Goal: Use online tool/utility: Utilize a website feature to perform a specific function

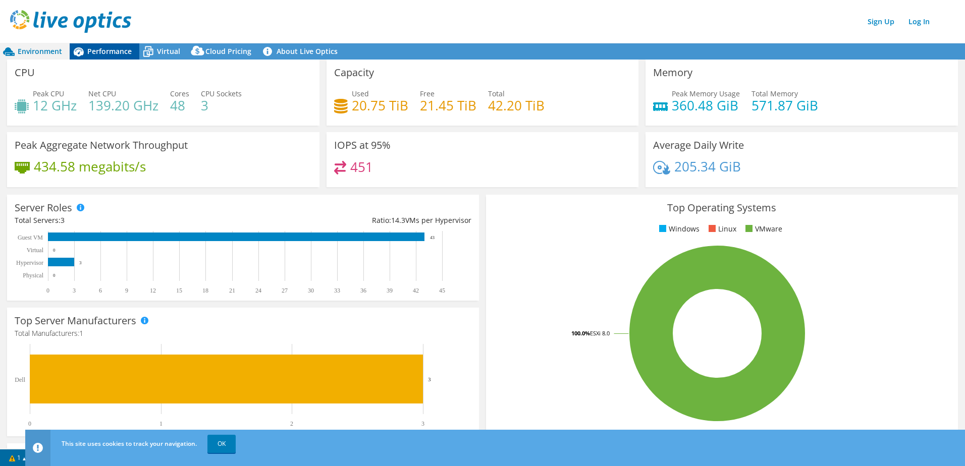
click at [111, 52] on span "Performance" at bounding box center [109, 51] width 44 height 10
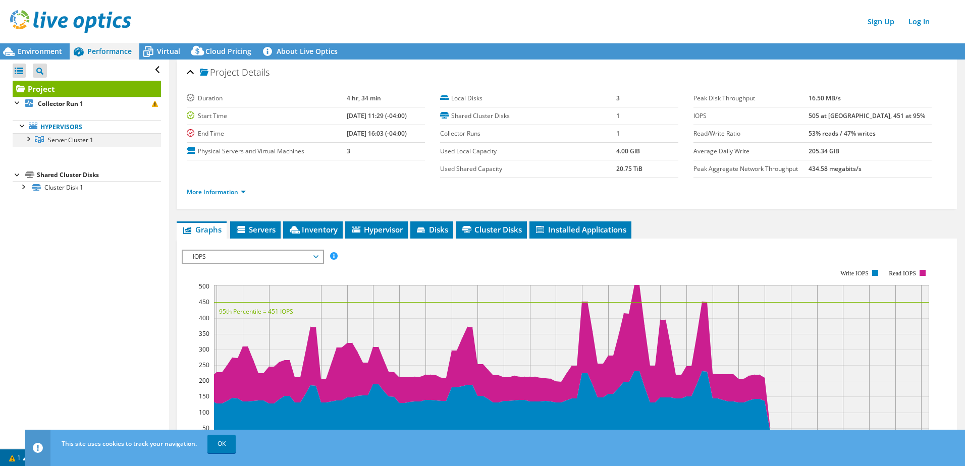
click at [27, 139] on div at bounding box center [28, 138] width 10 height 10
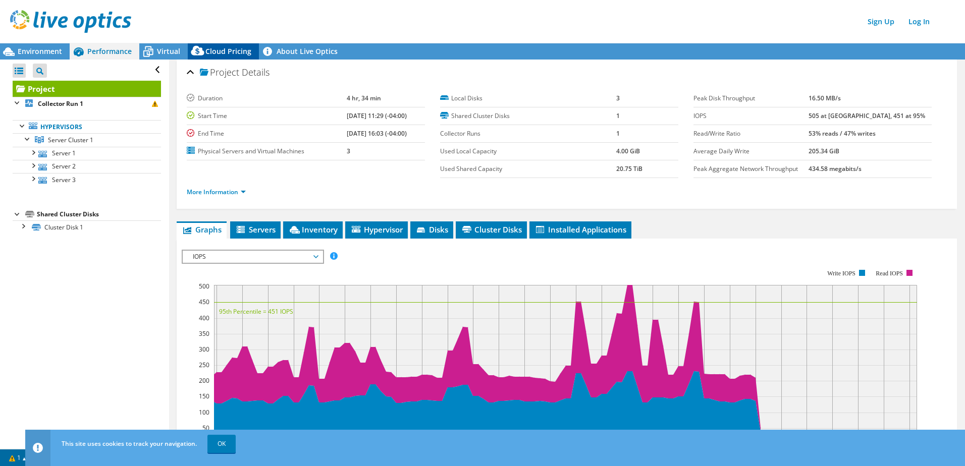
click at [222, 55] on span "Cloud Pricing" at bounding box center [228, 51] width 46 height 10
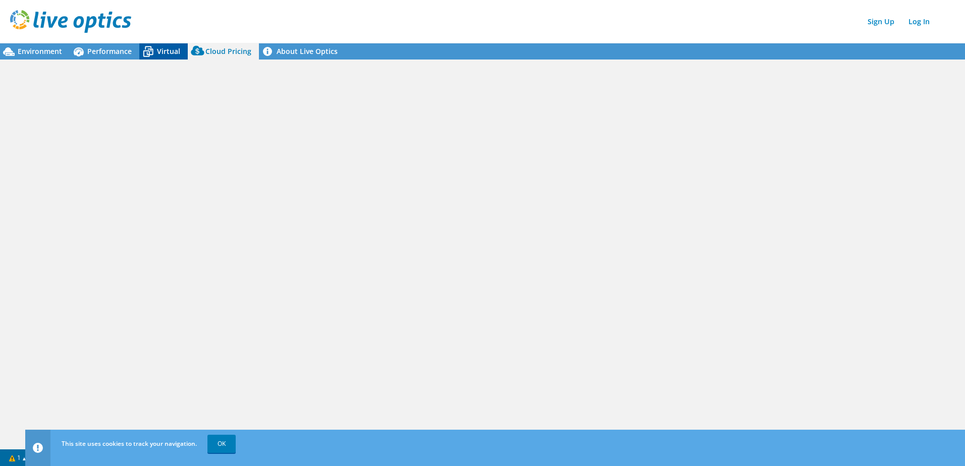
click at [164, 50] on span "Virtual" at bounding box center [168, 51] width 23 height 10
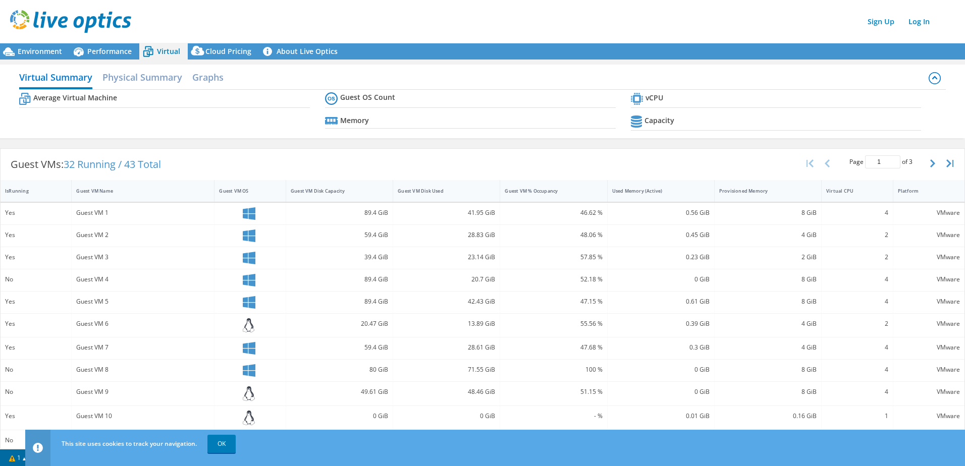
click at [165, 50] on span "Virtual" at bounding box center [168, 51] width 23 height 10
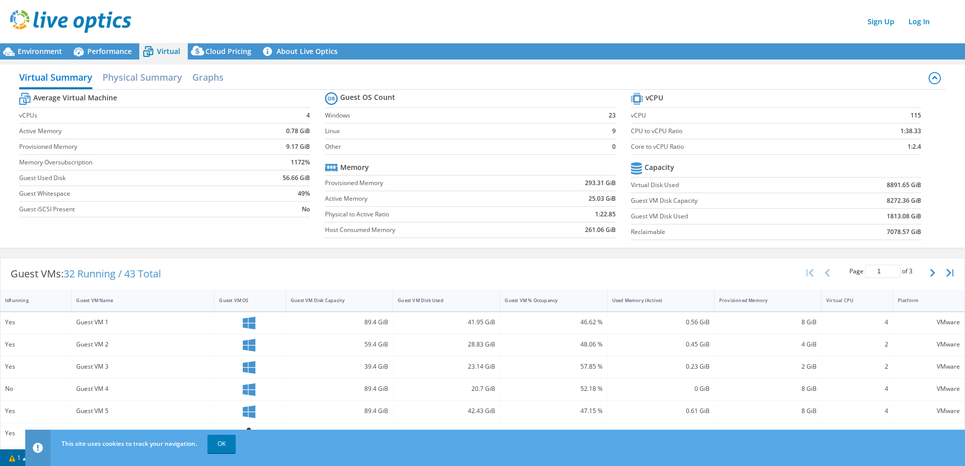
scroll to position [101, 0]
drag, startPoint x: 67, startPoint y: 275, endPoint x: 119, endPoint y: 273, distance: 52.5
click at [119, 273] on span "32 Running / 43 Total" at bounding box center [112, 274] width 97 height 14
drag, startPoint x: 119, startPoint y: 273, endPoint x: 72, endPoint y: 272, distance: 46.9
click at [72, 272] on span "32 Running / 43 Total" at bounding box center [112, 274] width 97 height 14
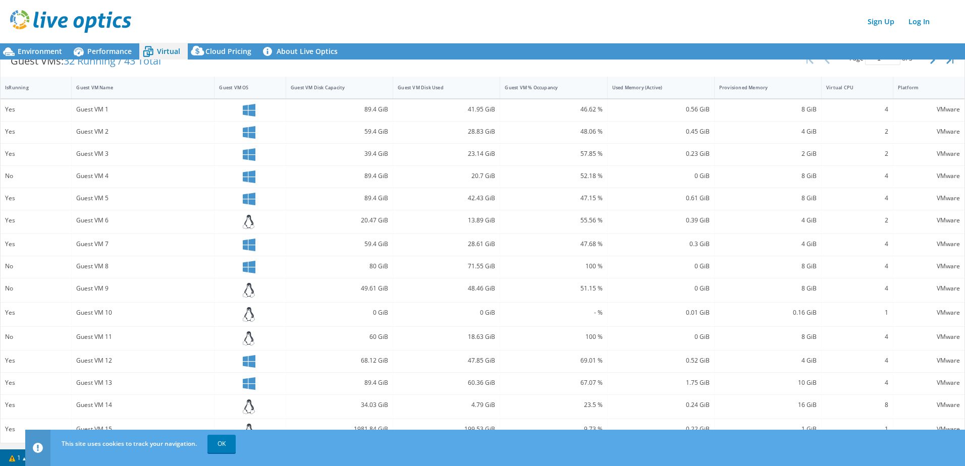
scroll to position [0, 0]
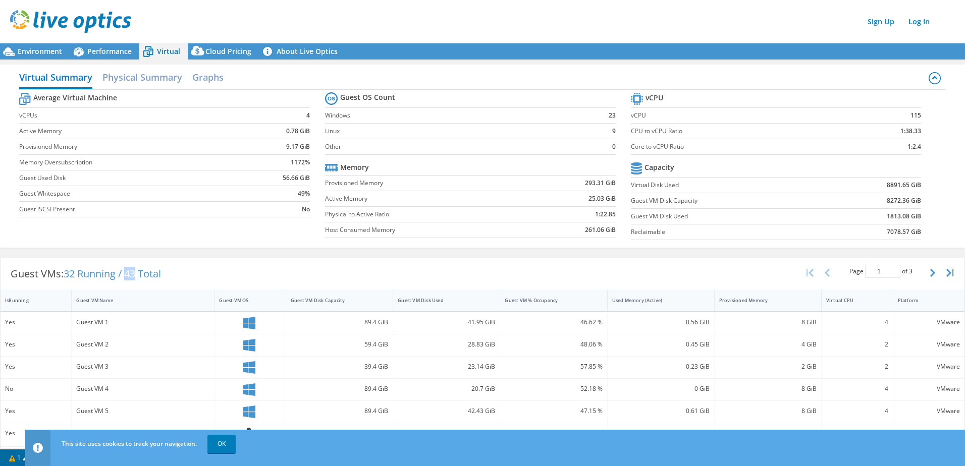
drag, startPoint x: 129, startPoint y: 272, endPoint x: 140, endPoint y: 273, distance: 11.1
click at [140, 273] on span "32 Running / 43 Total" at bounding box center [112, 274] width 97 height 14
click at [644, 147] on label "Core to vCPU Ratio" at bounding box center [738, 147] width 214 height 10
drag, startPoint x: 626, startPoint y: 147, endPoint x: 915, endPoint y: 148, distance: 289.6
click at [915, 148] on section "vCPU vCPU 115 CPU to vCPU Ratio 1:38.33 Core to vCPU Ratio 1:2.4 Capacity Virtu…" at bounding box center [784, 167] width 306 height 155
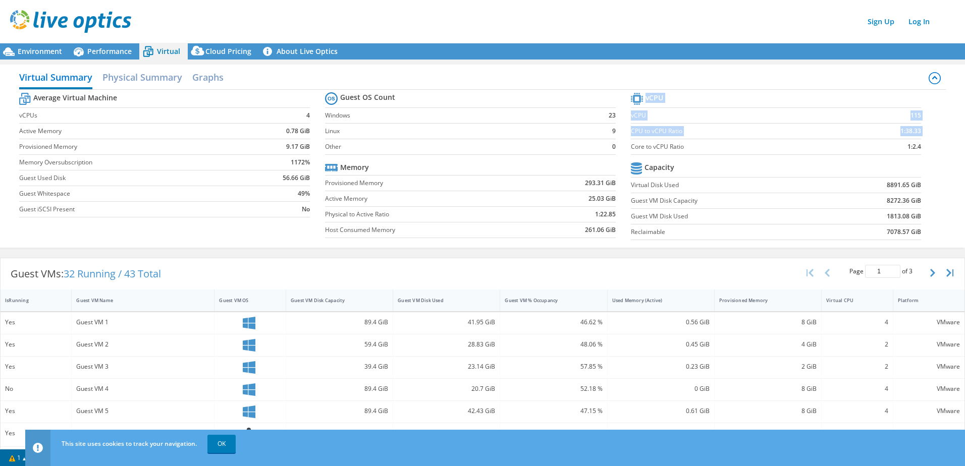
drag, startPoint x: 915, startPoint y: 148, endPoint x: 909, endPoint y: 149, distance: 6.1
click at [909, 149] on b "1:2.4" at bounding box center [914, 147] width 14 height 10
drag, startPoint x: 283, startPoint y: 132, endPoint x: 296, endPoint y: 132, distance: 12.6
click at [296, 132] on b "0.78 GiB" at bounding box center [298, 131] width 24 height 10
click at [281, 128] on td "0.78 GiB" at bounding box center [278, 132] width 64 height 16
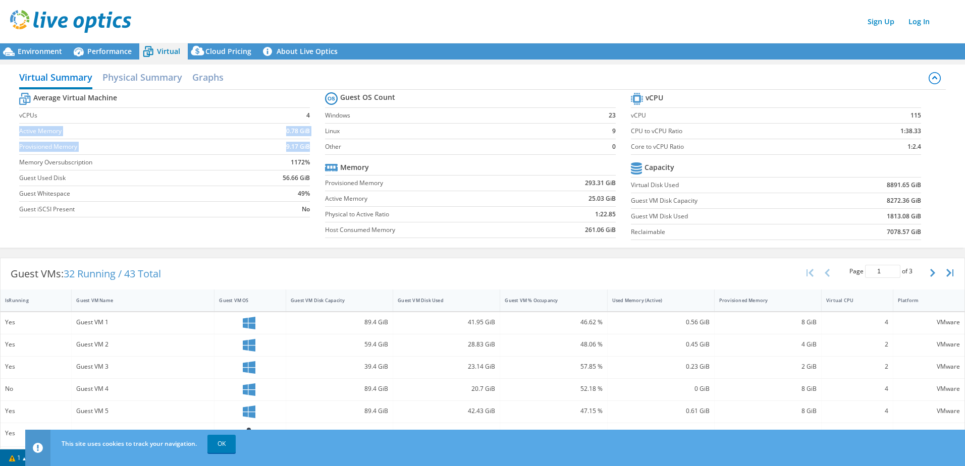
drag, startPoint x: 21, startPoint y: 130, endPoint x: 307, endPoint y: 146, distance: 286.6
click at [307, 146] on tbody "Average Virtual Machine vCPUs 4 Active Memory 0.78 GiB Provisioned Memory 9.17 …" at bounding box center [164, 153] width 291 height 127
click at [290, 146] on b "9.17 GiB" at bounding box center [298, 147] width 24 height 10
drag, startPoint x: 21, startPoint y: 146, endPoint x: 306, endPoint y: 147, distance: 285.6
click at [306, 147] on tr "Provisioned Memory 9.17 GiB" at bounding box center [164, 147] width 291 height 16
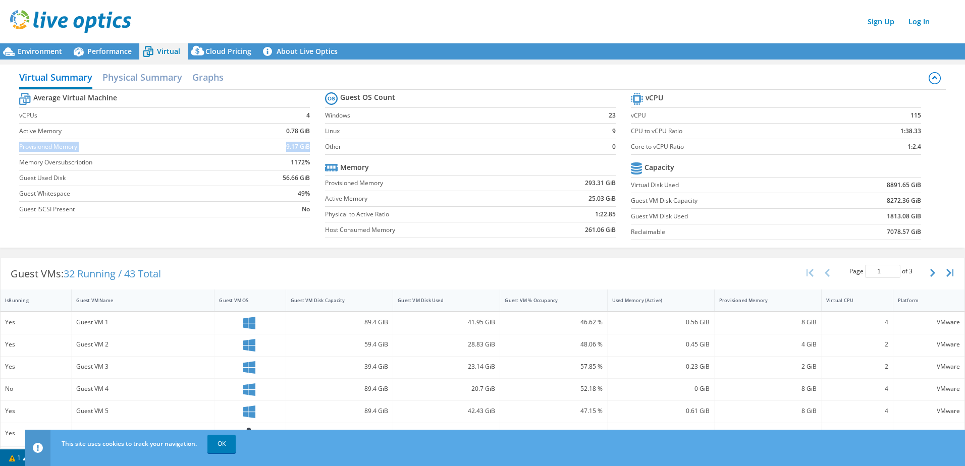
drag, startPoint x: 306, startPoint y: 147, endPoint x: 296, endPoint y: 147, distance: 10.6
click at [296, 147] on b "9.17 GiB" at bounding box center [298, 147] width 24 height 10
drag, startPoint x: 18, startPoint y: 132, endPoint x: 287, endPoint y: 131, distance: 269.4
click at [287, 131] on div "Virtual Summary Physical Summary Graphs Average Virtual Machine vCPUs 4 Active …" at bounding box center [482, 156] width 965 height 183
click at [290, 133] on b "0.78 GiB" at bounding box center [298, 131] width 24 height 10
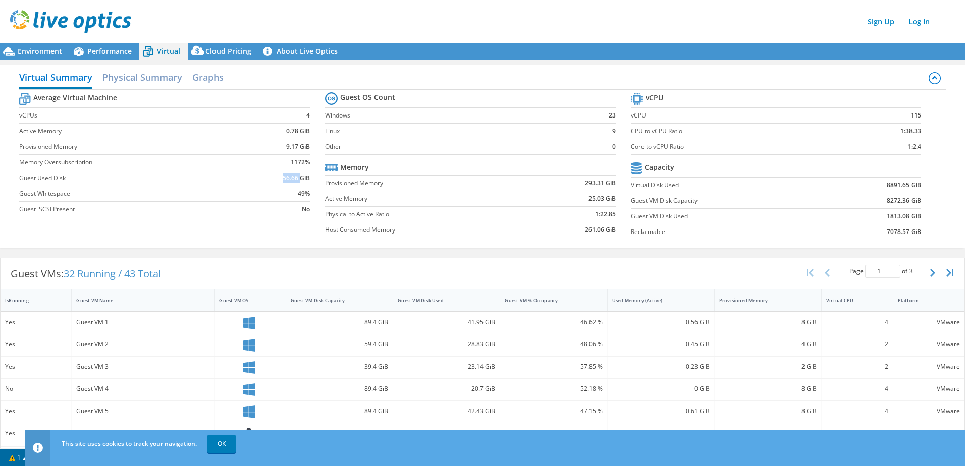
drag, startPoint x: 280, startPoint y: 177, endPoint x: 297, endPoint y: 177, distance: 16.7
click at [297, 177] on b "56.66 GiB" at bounding box center [296, 178] width 27 height 10
copy b "56.66"
click at [212, 79] on h2 "Graphs" at bounding box center [207, 78] width 31 height 22
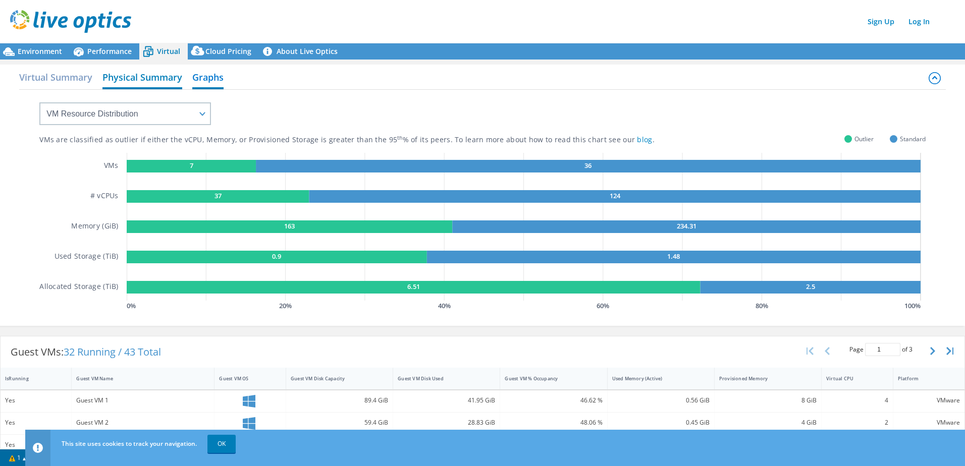
click at [145, 85] on h2 "Physical Summary" at bounding box center [142, 78] width 80 height 22
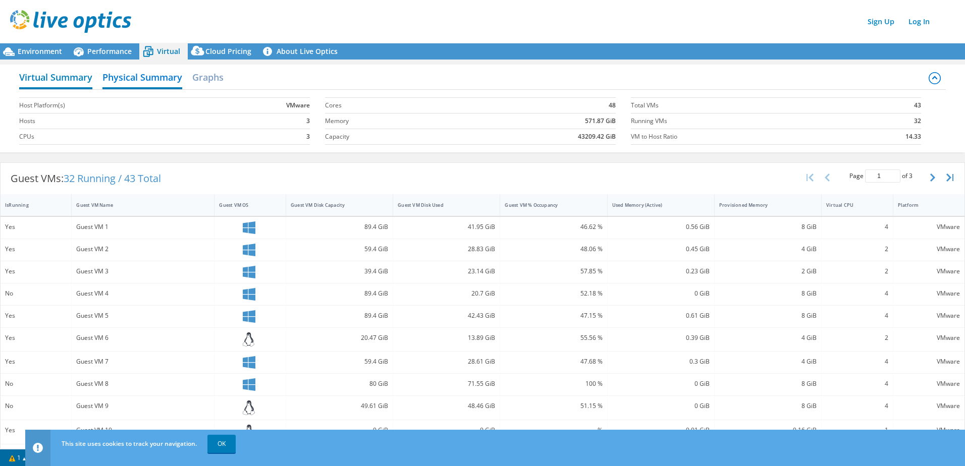
click at [73, 83] on h2 "Virtual Summary" at bounding box center [55, 78] width 73 height 22
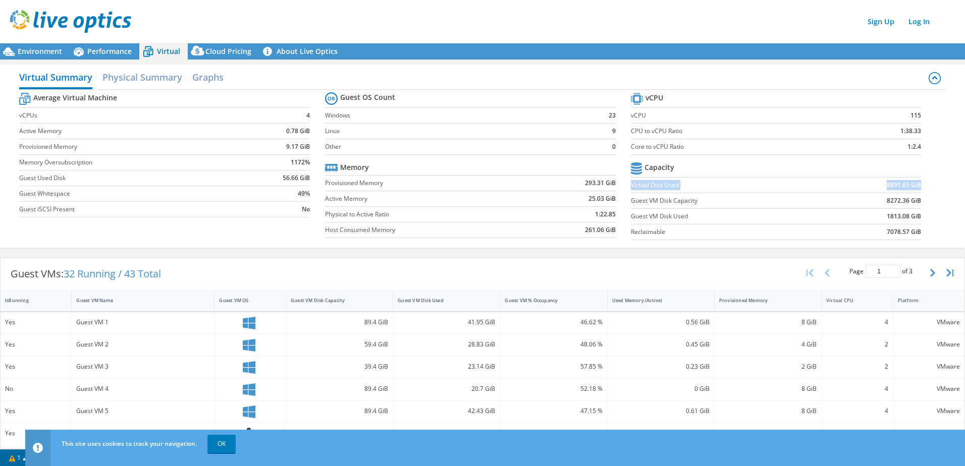
drag, startPoint x: 627, startPoint y: 182, endPoint x: 912, endPoint y: 184, distance: 285.1
click at [912, 184] on tr "Virtual Disk Used 8891.65 GiB" at bounding box center [776, 186] width 291 height 16
drag, startPoint x: 912, startPoint y: 184, endPoint x: 859, endPoint y: 183, distance: 53.0
click at [859, 183] on td "8891.65 GiB" at bounding box center [874, 186] width 94 height 16
click at [102, 44] on div "Performance" at bounding box center [105, 51] width 70 height 16
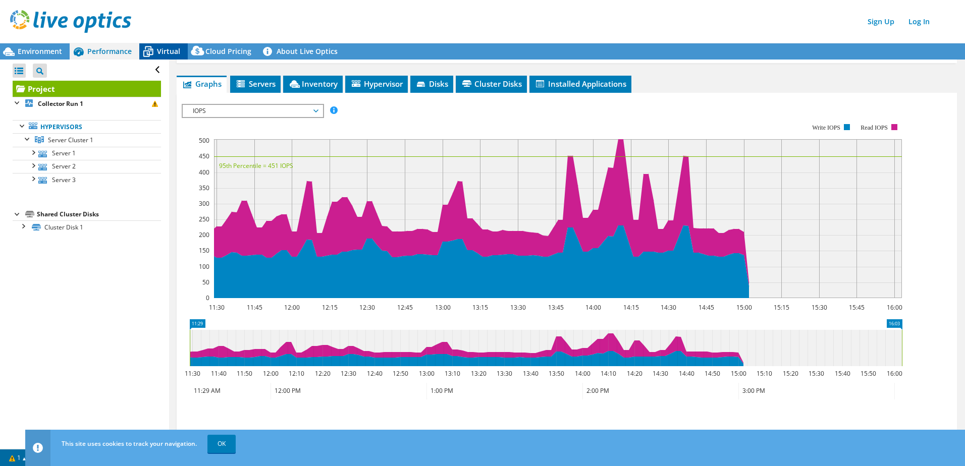
click at [156, 49] on icon at bounding box center [148, 52] width 18 height 18
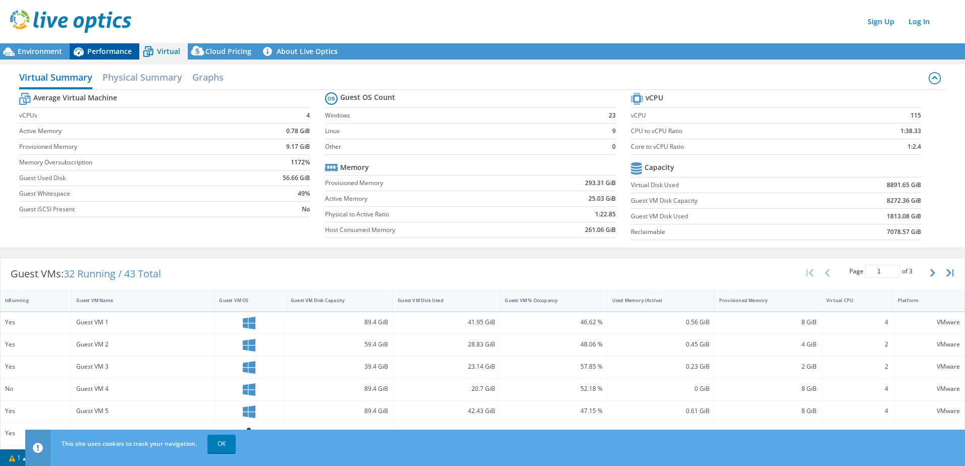
click at [115, 52] on span "Performance" at bounding box center [109, 51] width 44 height 10
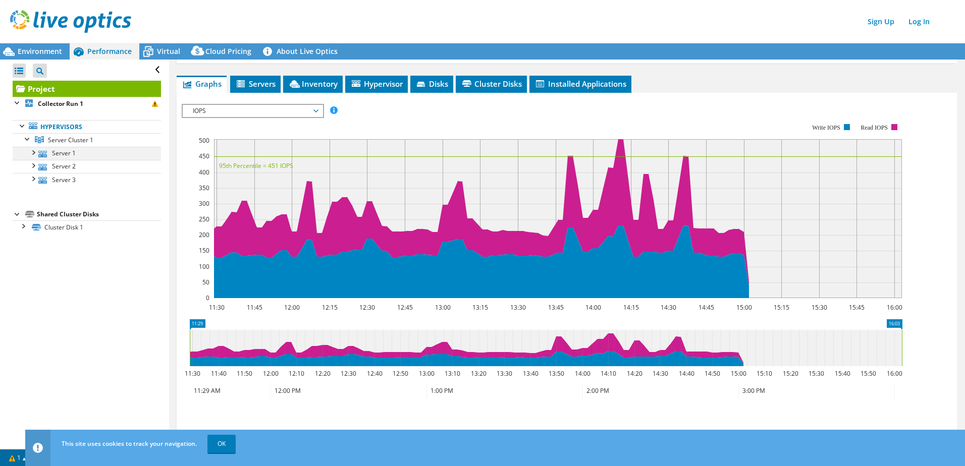
click at [32, 154] on div at bounding box center [33, 152] width 10 height 10
click at [58, 51] on span "Environment" at bounding box center [40, 51] width 44 height 10
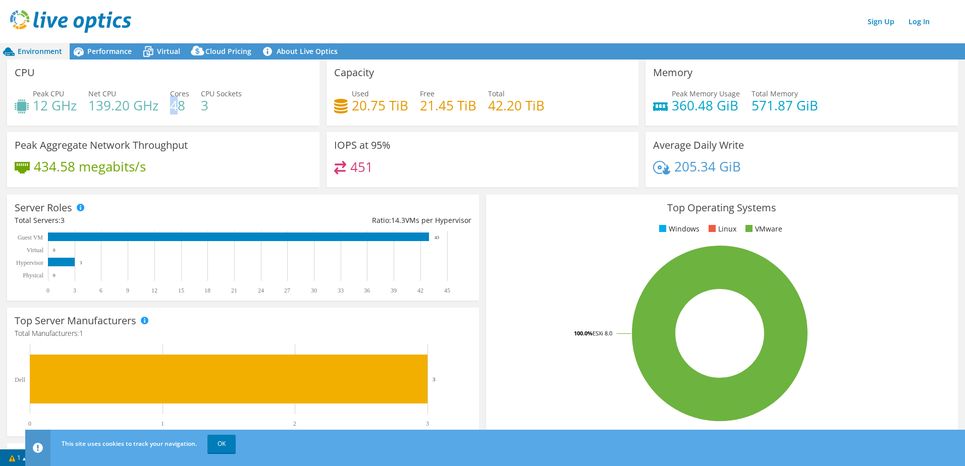
drag, startPoint x: 170, startPoint y: 107, endPoint x: 181, endPoint y: 107, distance: 10.6
click at [181, 107] on h4 "48" at bounding box center [179, 105] width 19 height 11
drag, startPoint x: 747, startPoint y: 108, endPoint x: 789, endPoint y: 104, distance: 42.0
click at [789, 104] on h4 "571.87 GiB" at bounding box center [784, 105] width 67 height 11
drag, startPoint x: 789, startPoint y: 104, endPoint x: 778, endPoint y: 107, distance: 11.4
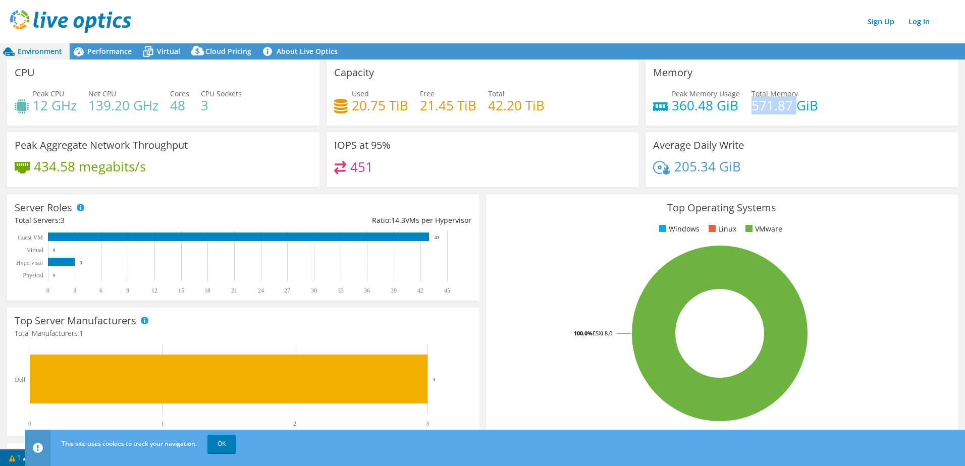
click at [778, 107] on h4 "571.87 GiB" at bounding box center [784, 105] width 67 height 11
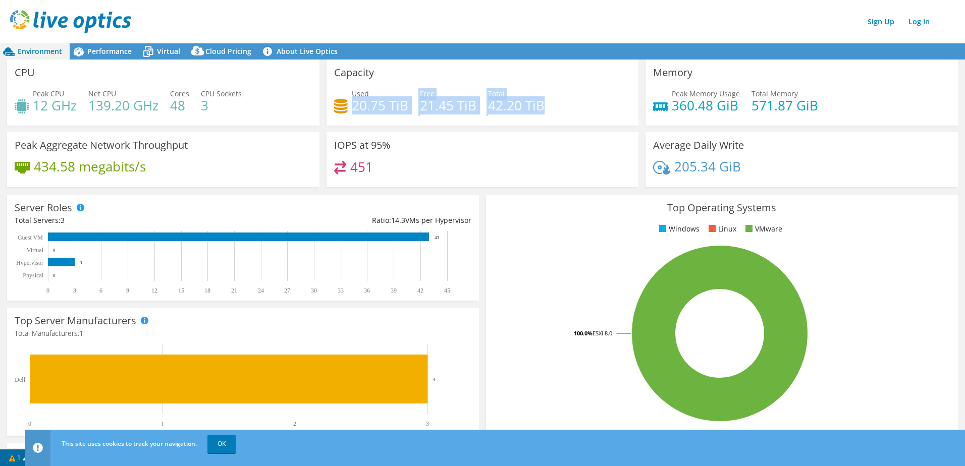
drag, startPoint x: 351, startPoint y: 108, endPoint x: 555, endPoint y: 108, distance: 203.9
click at [555, 108] on div "Used 20.75 TiB Free 21.45 TiB Total 42.20 TiB" at bounding box center [482, 104] width 297 height 33
drag, startPoint x: 555, startPoint y: 108, endPoint x: 511, endPoint y: 103, distance: 43.6
click at [511, 103] on h4 "42.20 TiB" at bounding box center [516, 105] width 57 height 11
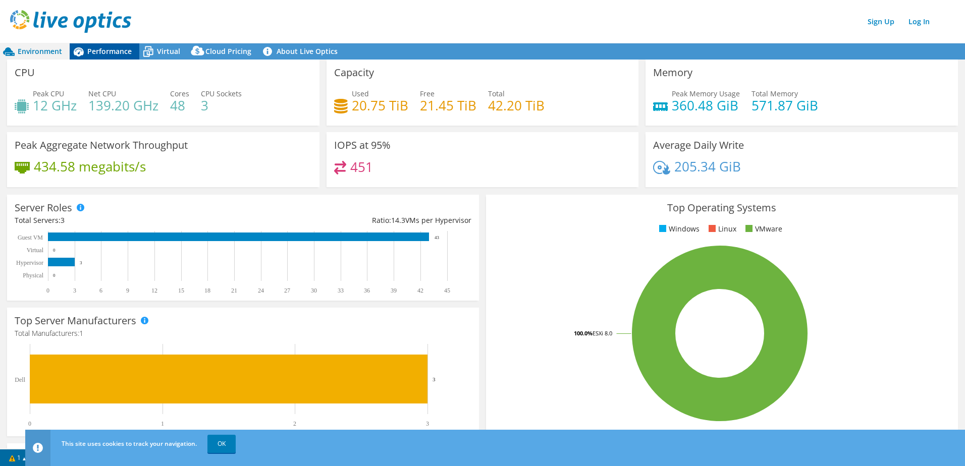
click at [122, 50] on span "Performance" at bounding box center [109, 51] width 44 height 10
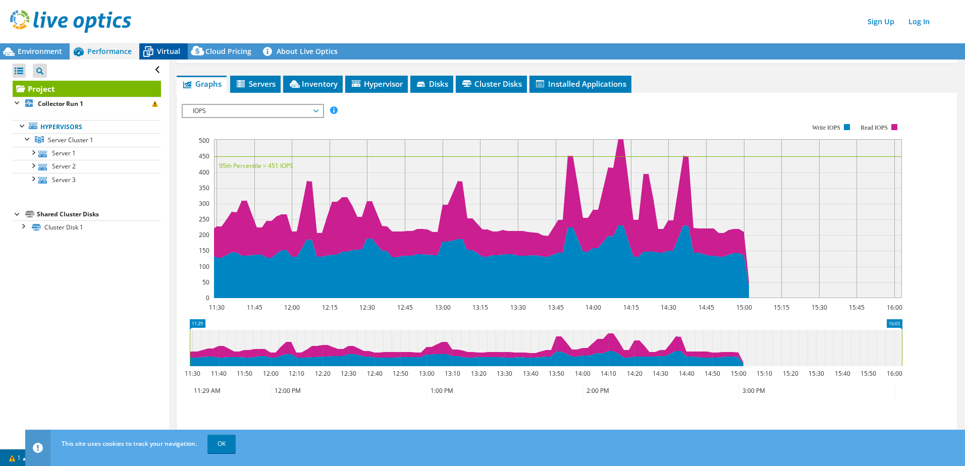
click at [168, 51] on span "Virtual" at bounding box center [168, 51] width 23 height 10
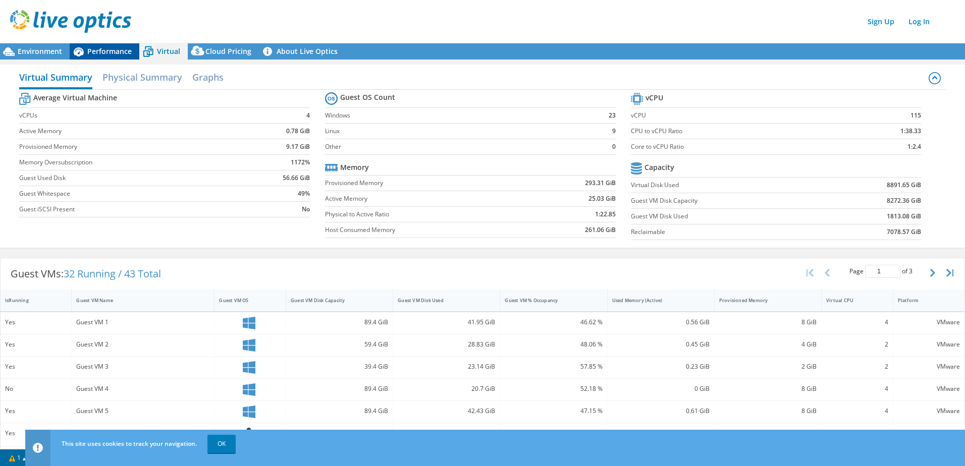
click at [121, 49] on span "Performance" at bounding box center [109, 51] width 44 height 10
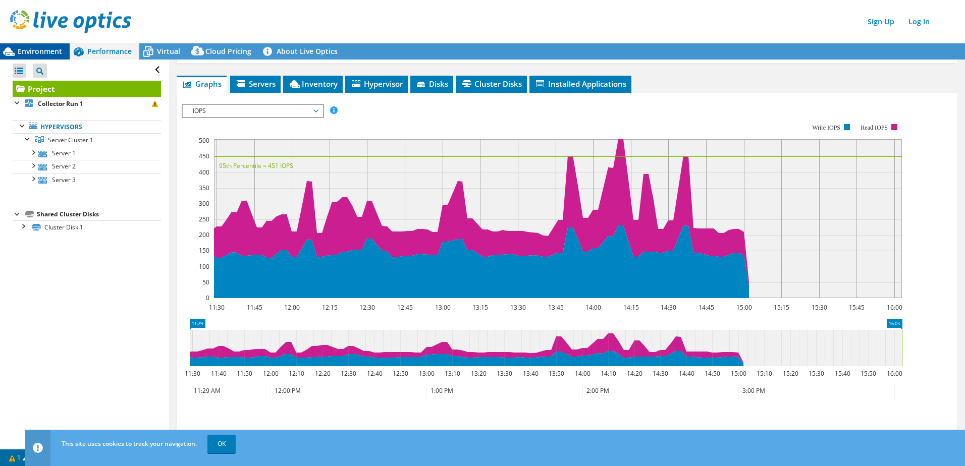
click at [51, 50] on span "Environment" at bounding box center [40, 51] width 44 height 10
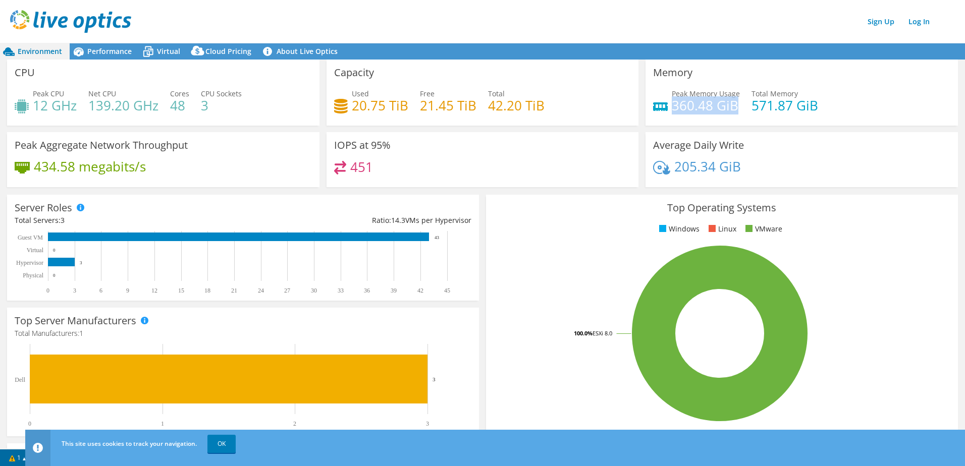
drag, startPoint x: 669, startPoint y: 106, endPoint x: 732, endPoint y: 106, distance: 62.6
click at [732, 106] on h4 "360.48 GiB" at bounding box center [706, 105] width 68 height 11
drag, startPoint x: 732, startPoint y: 106, endPoint x: 719, endPoint y: 108, distance: 13.4
click at [719, 108] on h4 "360.48 GiB" at bounding box center [706, 105] width 68 height 11
drag, startPoint x: 747, startPoint y: 106, endPoint x: 808, endPoint y: 107, distance: 61.6
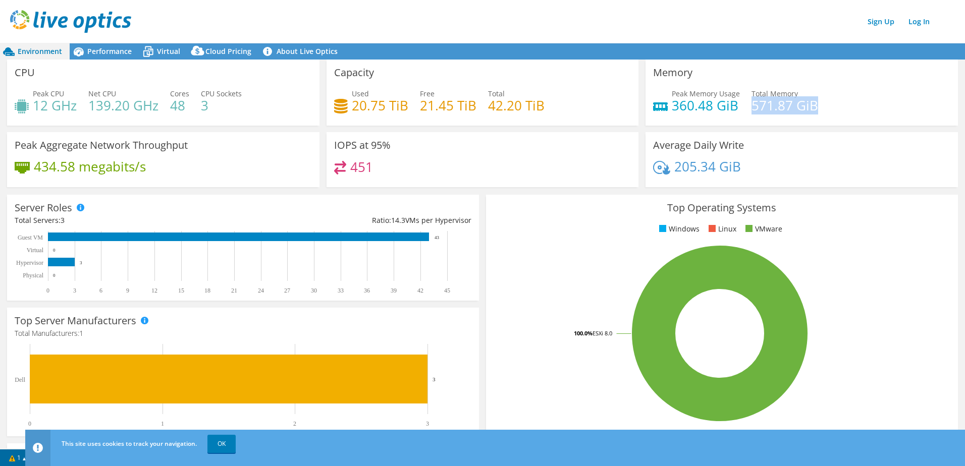
click at [808, 107] on h4 "571.87 GiB" at bounding box center [784, 105] width 67 height 11
drag, startPoint x: 808, startPoint y: 107, endPoint x: 772, endPoint y: 104, distance: 36.9
click at [772, 104] on h4 "571.87 GiB" at bounding box center [784, 105] width 67 height 11
click at [540, 231] on ul "Windows Linux VMware" at bounding box center [721, 230] width 457 height 12
click at [223, 444] on link "OK" at bounding box center [221, 444] width 28 height 18
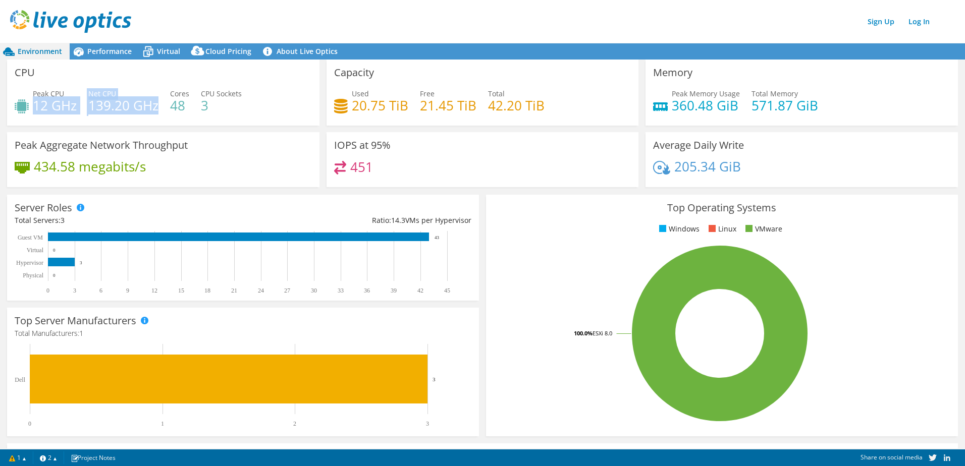
drag, startPoint x: 34, startPoint y: 107, endPoint x: 157, endPoint y: 107, distance: 123.6
click at [157, 107] on div "Peak CPU 12 GHz Net CPU 139.20 GHz Cores 48 CPU Sockets 3" at bounding box center [163, 104] width 297 height 33
drag, startPoint x: 157, startPoint y: 107, endPoint x: 125, endPoint y: 106, distance: 32.3
click at [125, 106] on h4 "139.20 GHz" at bounding box center [123, 105] width 70 height 11
drag, startPoint x: 168, startPoint y: 105, endPoint x: 236, endPoint y: 106, distance: 68.6
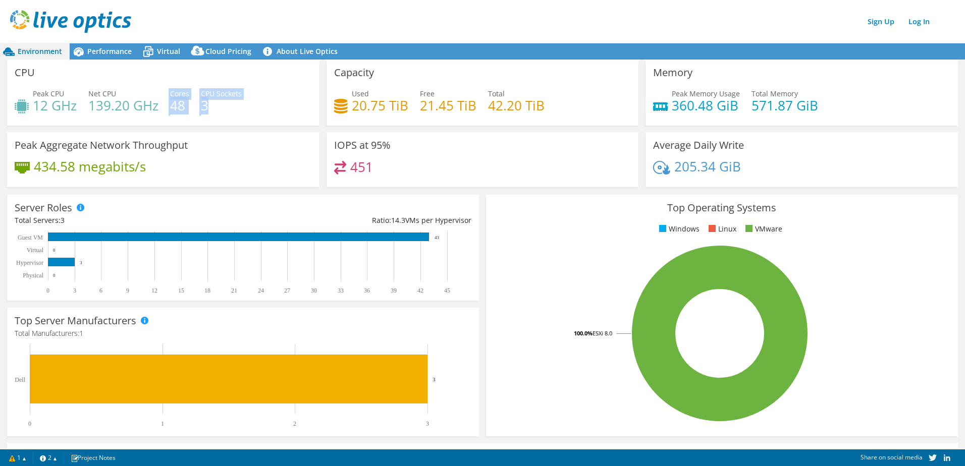
click at [236, 106] on div "Peak CPU 12 GHz Net CPU 139.20 GHz Cores 48 CPU Sockets 3" at bounding box center [163, 104] width 297 height 33
drag, startPoint x: 236, startPoint y: 106, endPoint x: 175, endPoint y: 104, distance: 61.6
click at [175, 104] on h4 "48" at bounding box center [179, 105] width 19 height 11
drag, startPoint x: 33, startPoint y: 105, endPoint x: 227, endPoint y: 111, distance: 193.8
click at [227, 111] on div "Peak CPU 12 GHz Net CPU 139.20 GHz Cores 48 CPU Sockets 3" at bounding box center [163, 104] width 297 height 33
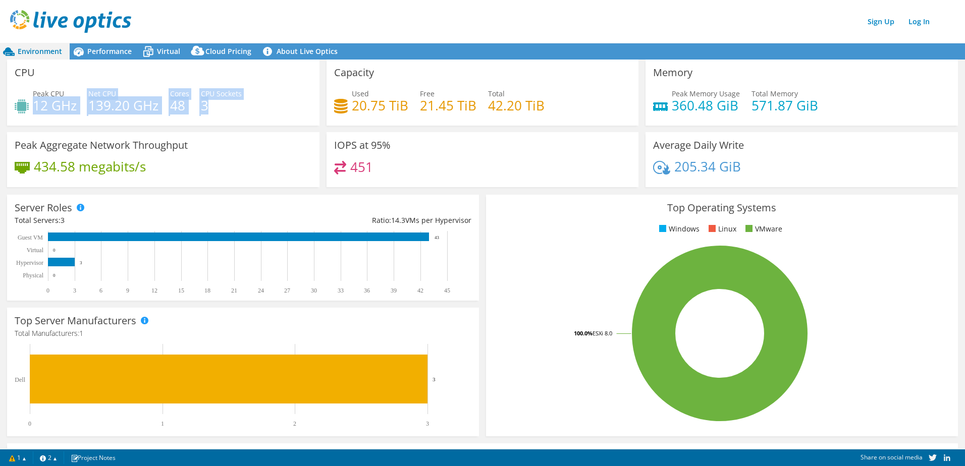
drag, startPoint x: 227, startPoint y: 111, endPoint x: 137, endPoint y: 112, distance: 89.3
click at [120, 110] on h4 "139.20 GHz" at bounding box center [123, 105] width 70 height 11
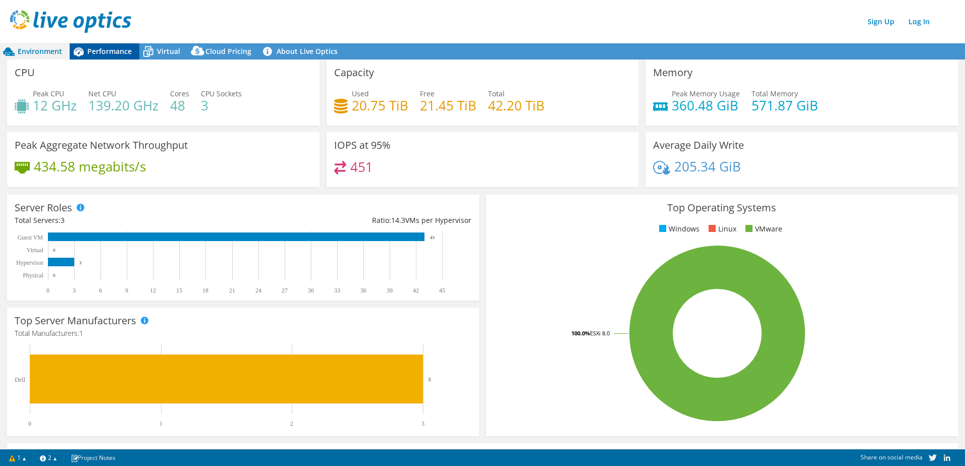
click at [112, 54] on span "Performance" at bounding box center [109, 51] width 44 height 10
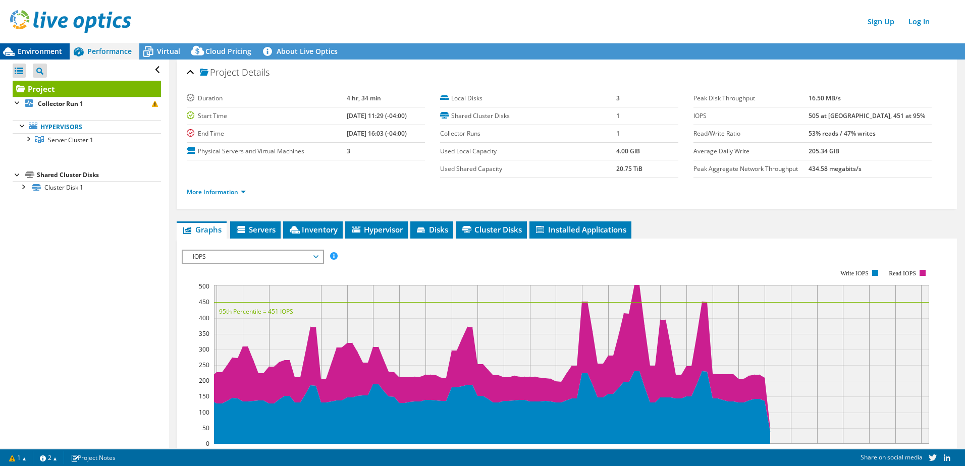
click at [35, 54] on span "Environment" at bounding box center [40, 51] width 44 height 10
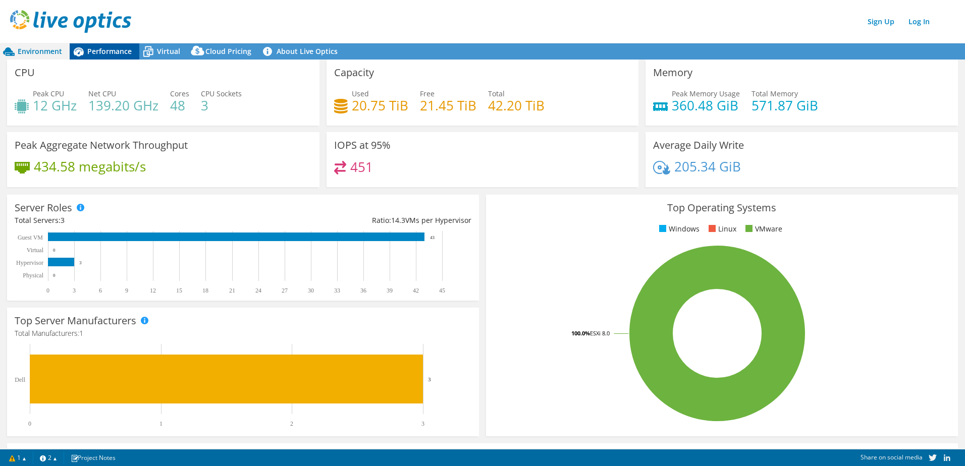
click at [95, 47] on span "Performance" at bounding box center [109, 51] width 44 height 10
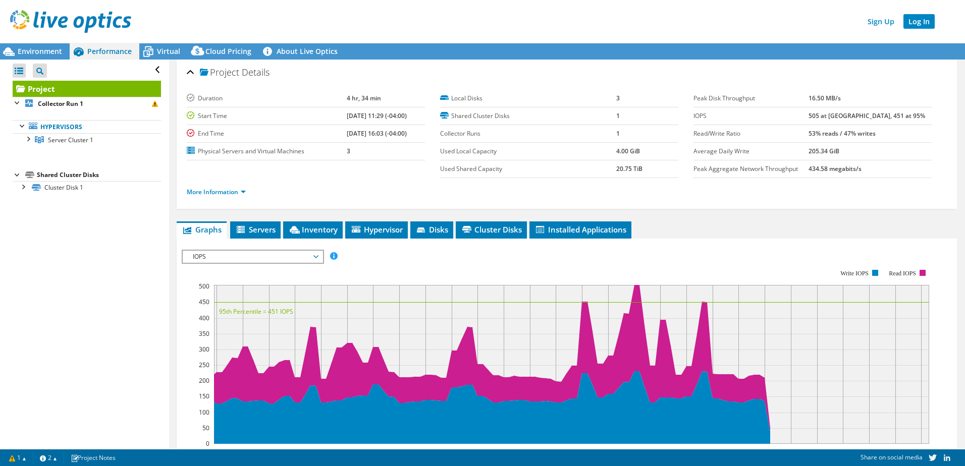
click at [914, 21] on link "Log In" at bounding box center [918, 21] width 31 height 15
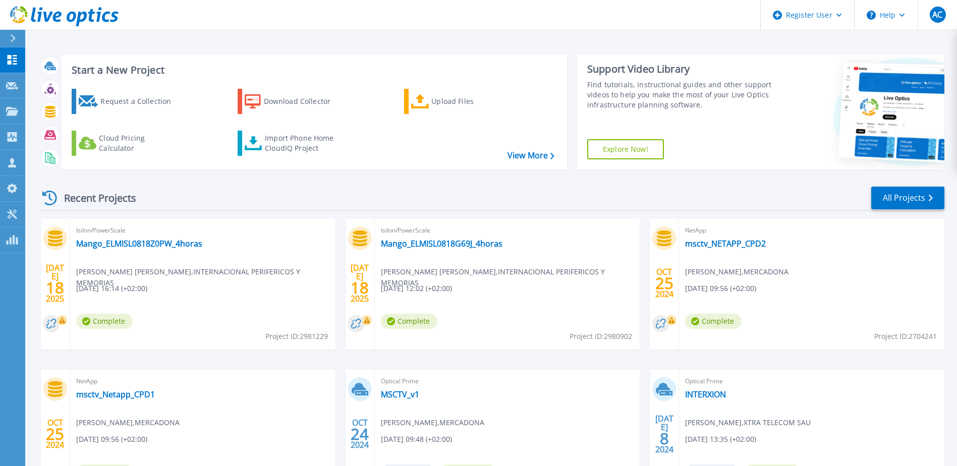
click at [16, 39] on div at bounding box center [17, 38] width 16 height 17
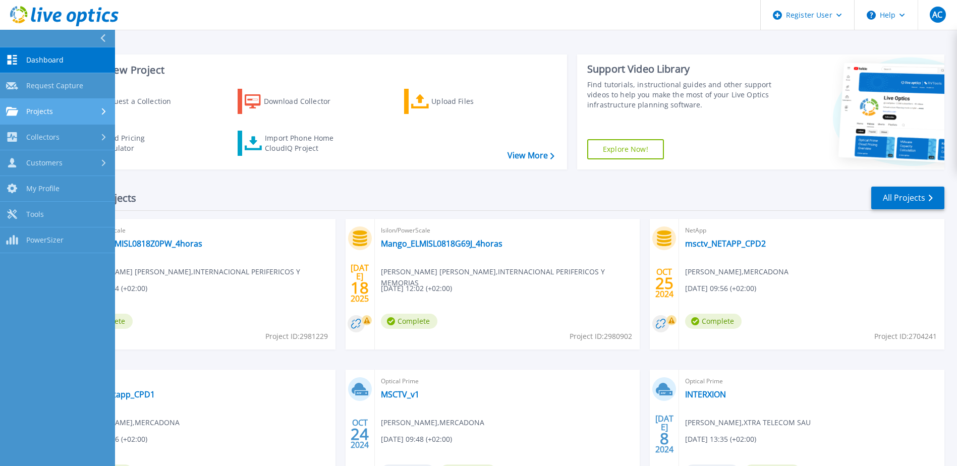
click at [53, 114] on div "Projects" at bounding box center [57, 111] width 103 height 9
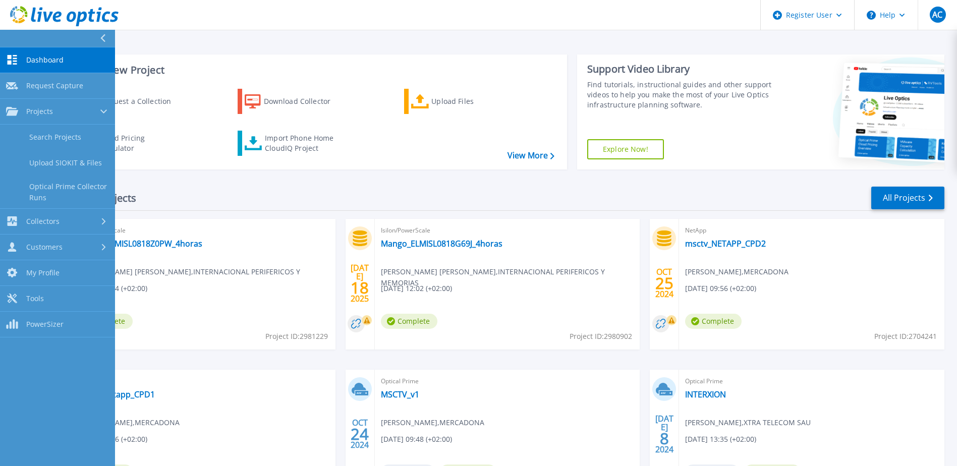
click at [320, 190] on div "Recent Projects All Projects" at bounding box center [492, 198] width 906 height 25
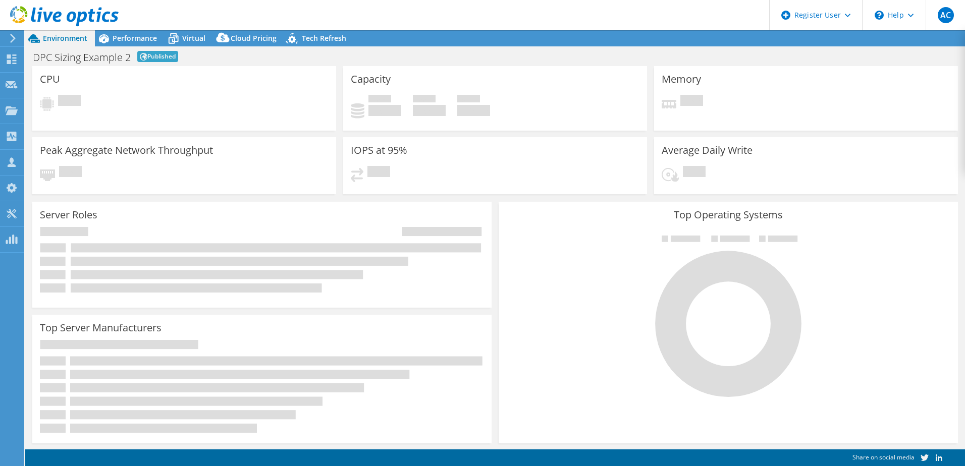
select select "EUFrankfurt"
select select "EUR"
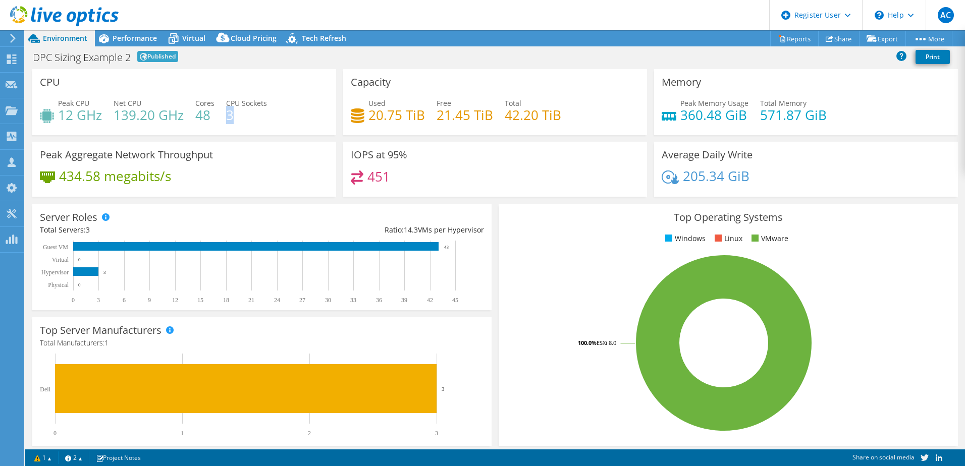
drag, startPoint x: 226, startPoint y: 114, endPoint x: 231, endPoint y: 115, distance: 5.6
click at [231, 115] on h4 "3" at bounding box center [246, 114] width 41 height 11
click at [320, 39] on span "Tech Refresh" at bounding box center [324, 38] width 44 height 10
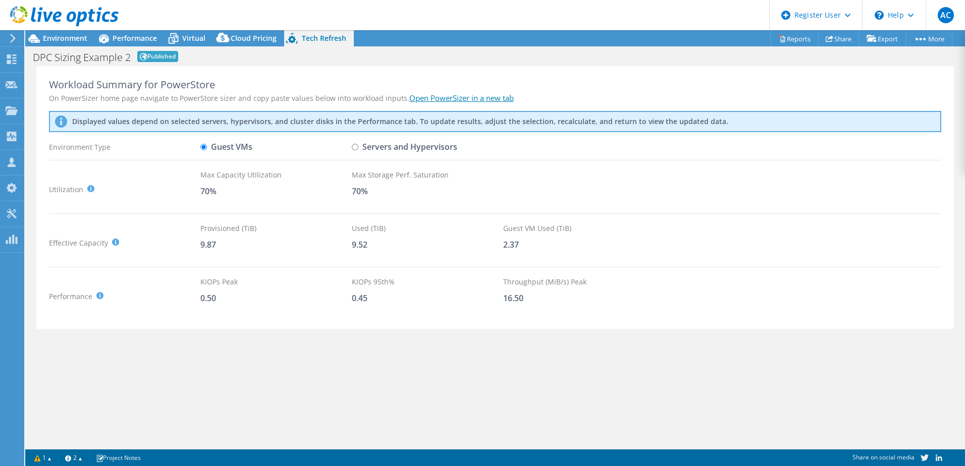
click at [356, 146] on input "Servers and Hypervisors" at bounding box center [355, 147] width 7 height 7
radio input "true"
click at [205, 144] on input "Guest VMs" at bounding box center [203, 147] width 7 height 7
radio input "true"
click at [358, 146] on input "Servers and Hypervisors" at bounding box center [355, 147] width 7 height 7
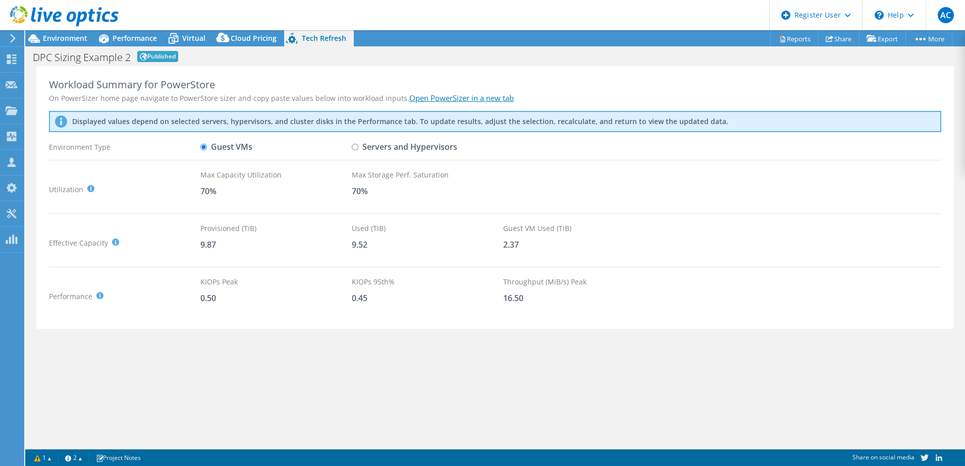
radio input "true"
click at [205, 148] on input "Guest VMs" at bounding box center [203, 147] width 7 height 7
radio input "true"
click at [457, 98] on link "Open PowerSizer in a new tab" at bounding box center [461, 98] width 104 height 10
click at [355, 146] on input "Servers and Hypervisors" at bounding box center [355, 147] width 7 height 7
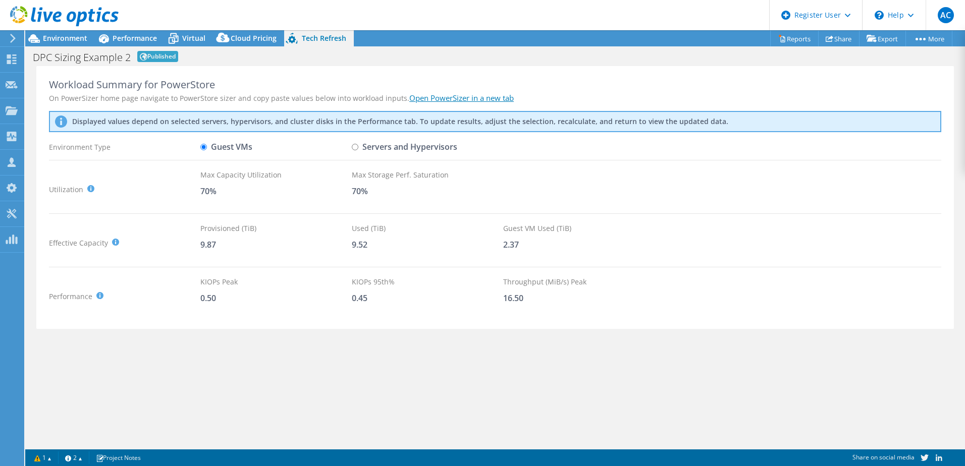
radio input "true"
click at [219, 146] on label "Guest VMs" at bounding box center [226, 147] width 52 height 18
click at [207, 146] on input "Guest VMs" at bounding box center [203, 147] width 7 height 7
radio input "true"
radio input "false"
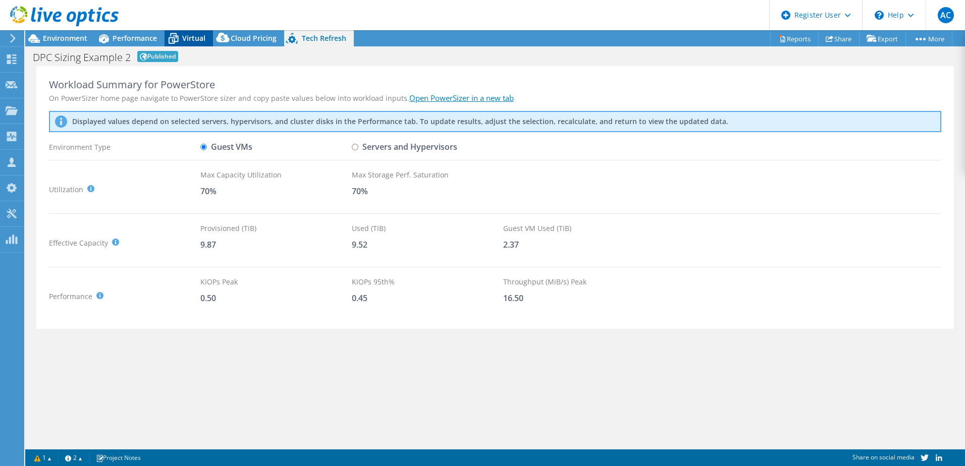
click at [203, 34] on span "Virtual" at bounding box center [193, 38] width 23 height 10
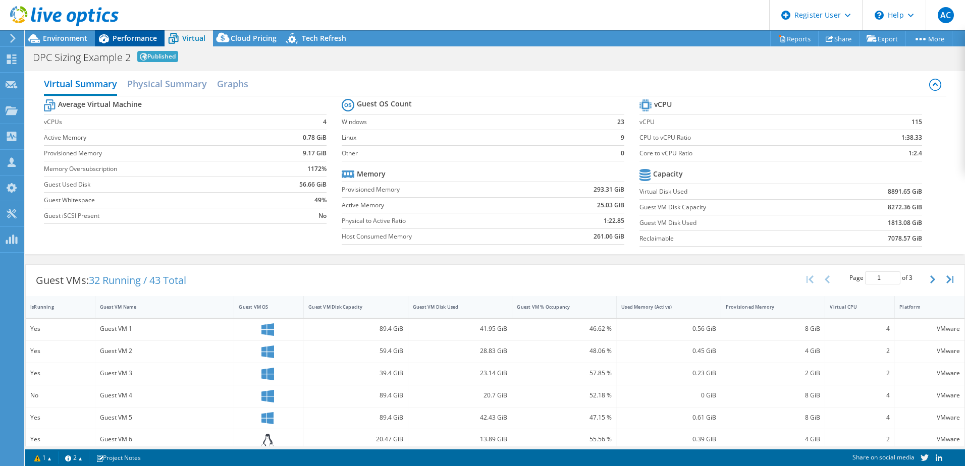
click at [151, 35] on span "Performance" at bounding box center [135, 38] width 44 height 10
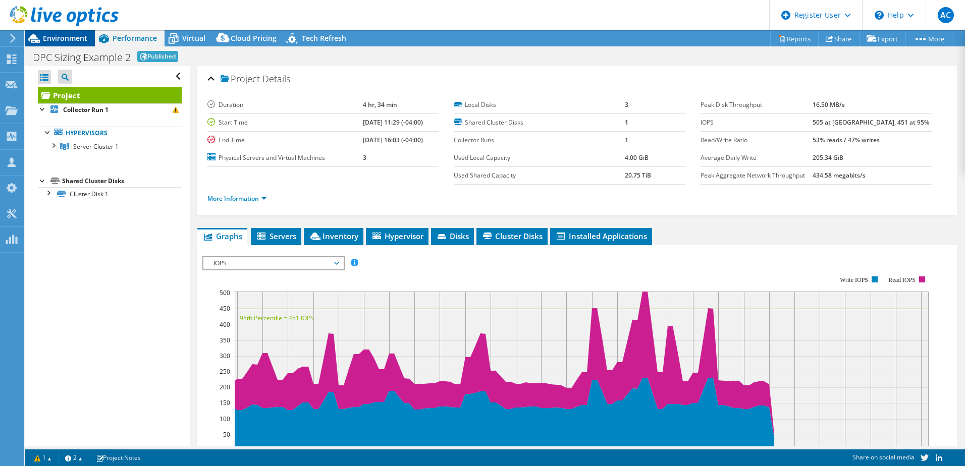
click at [69, 35] on span "Environment" at bounding box center [65, 38] width 44 height 10
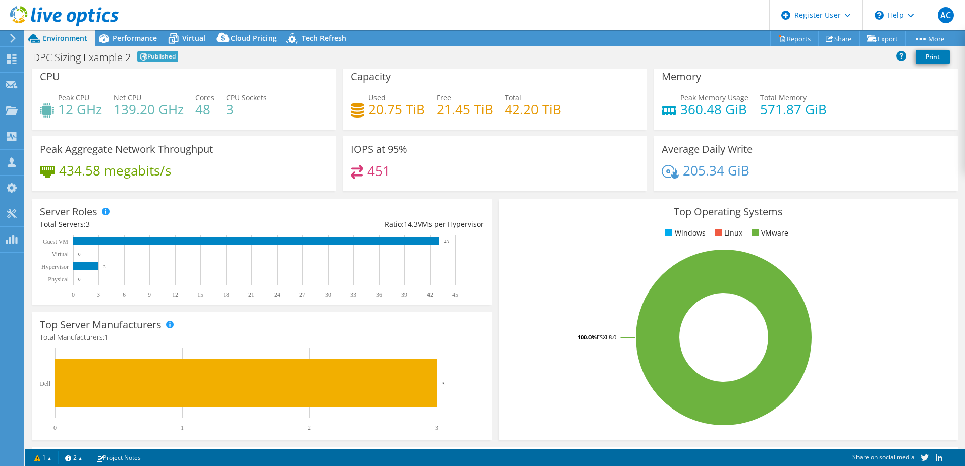
scroll to position [6, 0]
